Goal: Navigation & Orientation: Find specific page/section

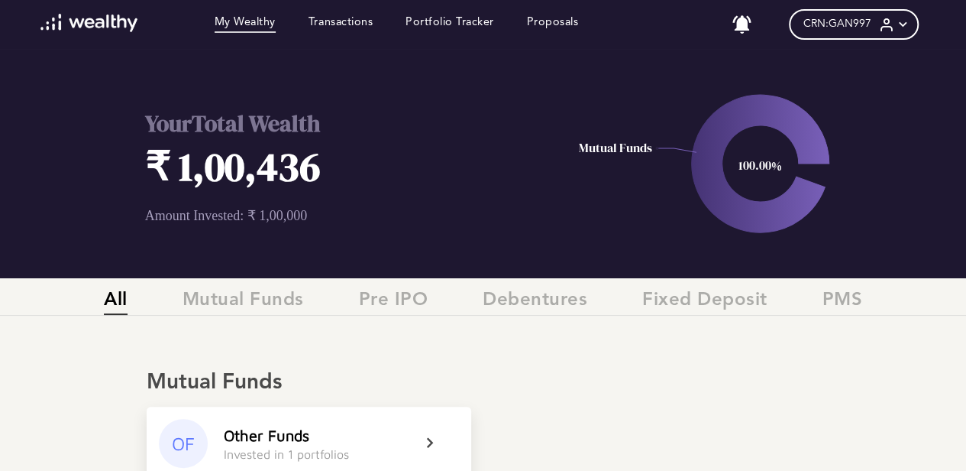
click at [215, 22] on link "My Wealthy" at bounding box center [245, 24] width 61 height 17
click at [333, 23] on link "Transactions" at bounding box center [341, 24] width 64 height 17
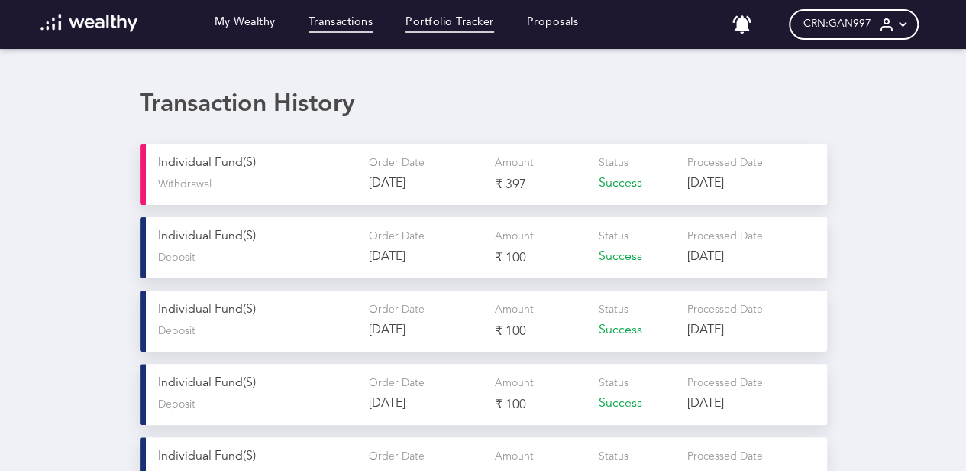
click at [450, 19] on link "Portfolio Tracker" at bounding box center [450, 24] width 89 height 17
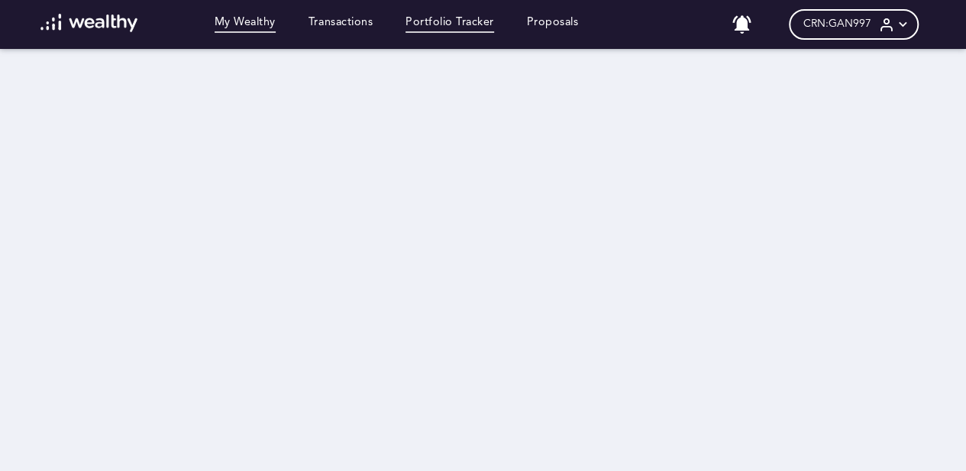
click at [229, 21] on link "My Wealthy" at bounding box center [245, 24] width 61 height 17
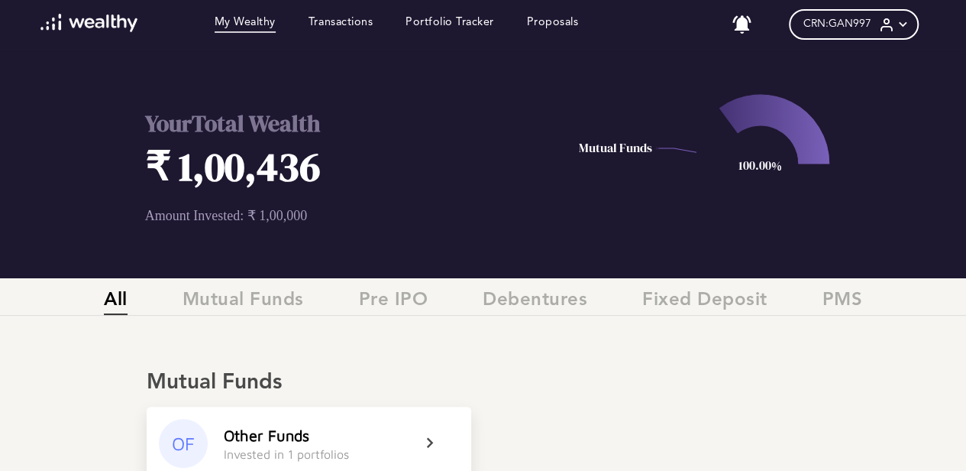
scroll to position [229, 0]
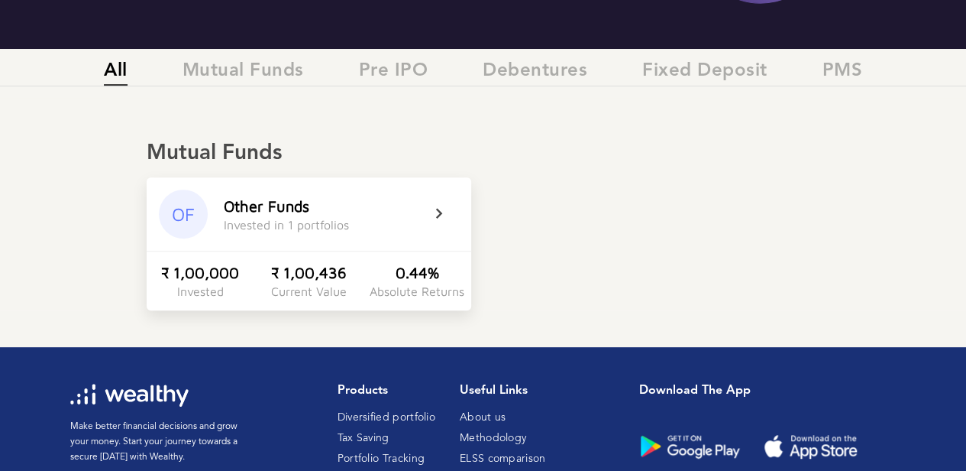
click at [432, 216] on icon at bounding box center [449, 214] width 38 height 18
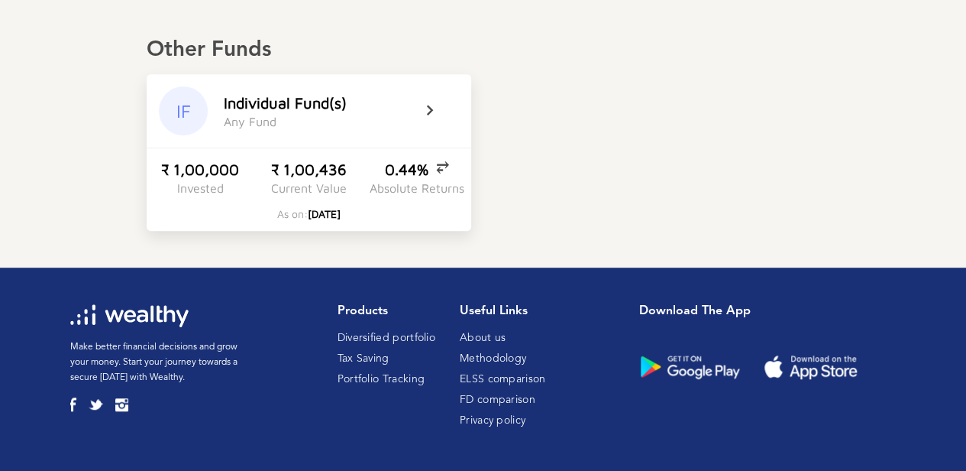
scroll to position [180, 0]
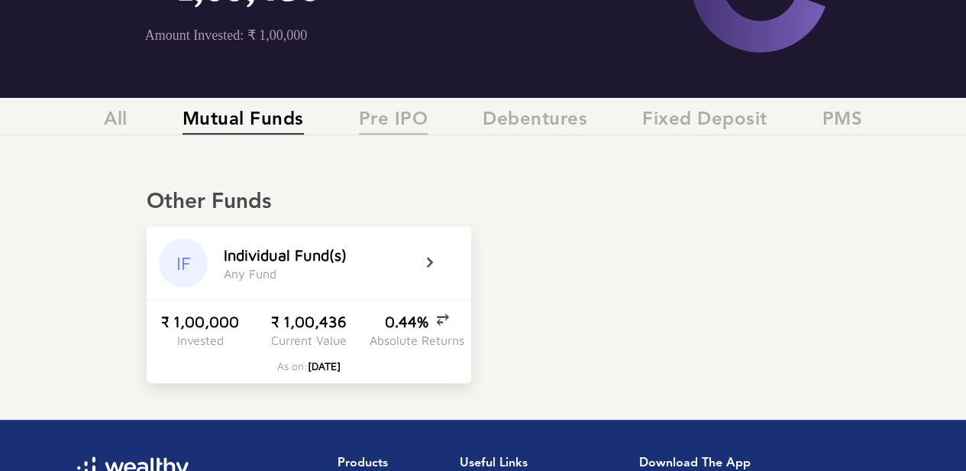
click at [388, 131] on span "Pre IPO" at bounding box center [394, 121] width 70 height 25
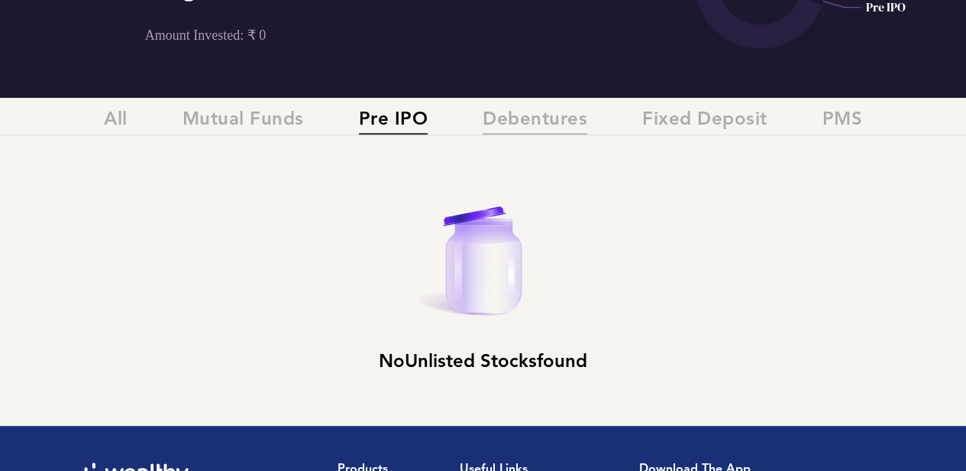
click at [562, 131] on span "Debentures" at bounding box center [535, 121] width 105 height 25
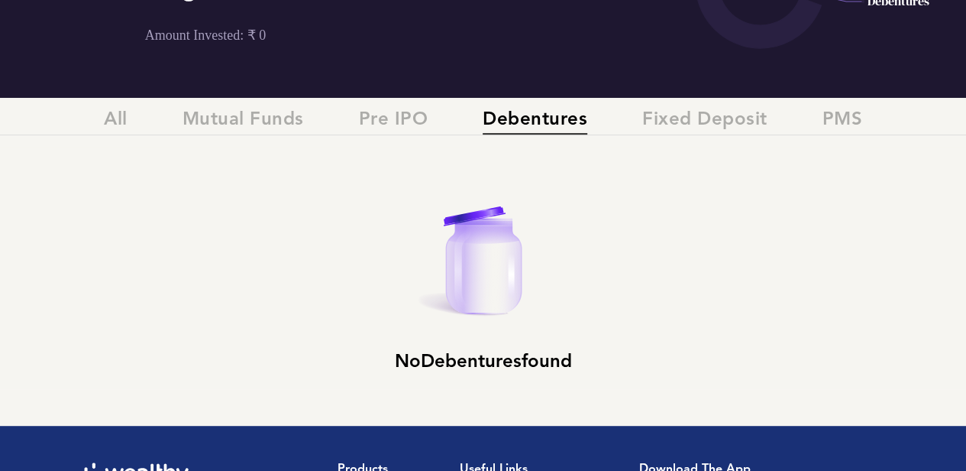
click at [685, 135] on div "All Mutual Funds Pre IPO Debentures Fixed Deposit PMS" at bounding box center [483, 122] width 966 height 49
click at [685, 128] on span "Fixed Deposit" at bounding box center [704, 121] width 125 height 25
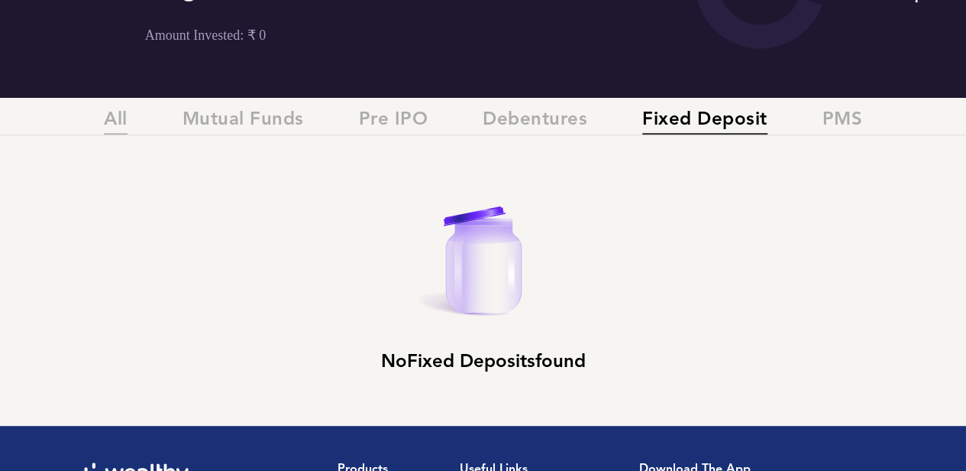
click at [112, 119] on span "All" at bounding box center [116, 121] width 24 height 25
